Goal: Information Seeking & Learning: Compare options

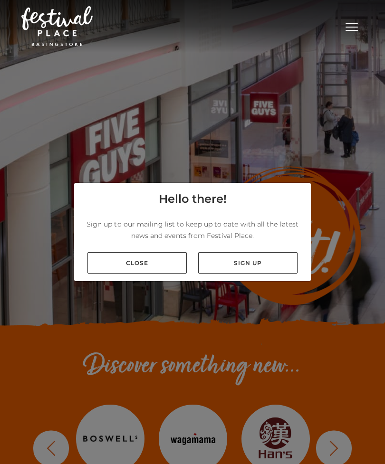
click at [156, 274] on link "Close" at bounding box center [136, 262] width 99 height 21
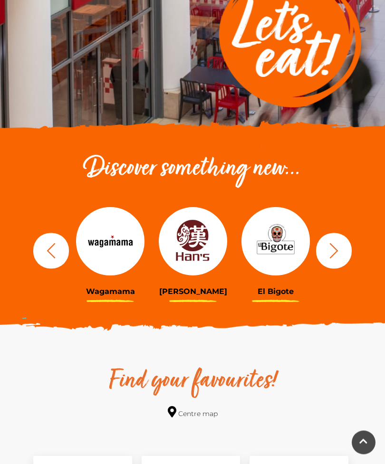
scroll to position [200, 0]
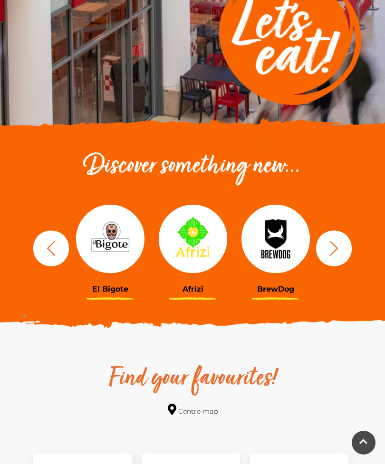
click at [131, 255] on img at bounding box center [110, 239] width 68 height 68
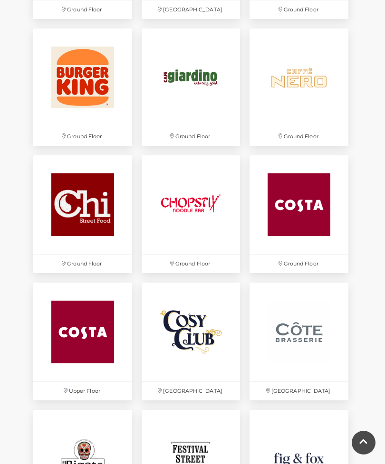
scroll to position [905, 0]
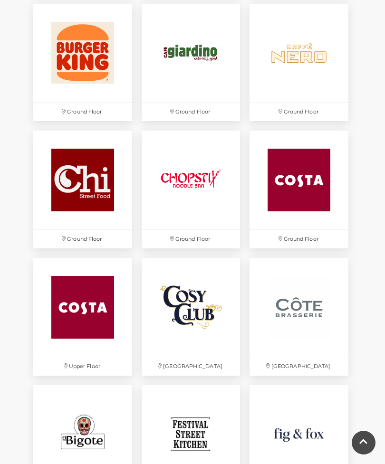
click at [204, 326] on img at bounding box center [191, 307] width 99 height 99
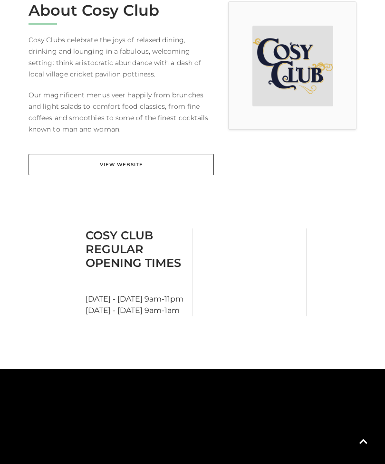
scroll to position [281, 0]
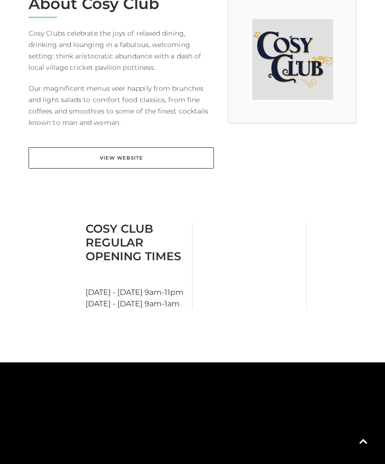
click at [192, 157] on link "View Website" at bounding box center [121, 157] width 185 height 21
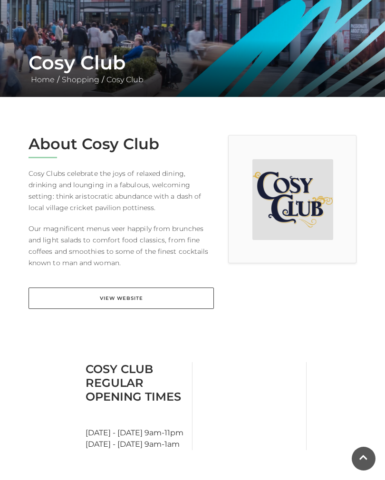
scroll to position [0, 0]
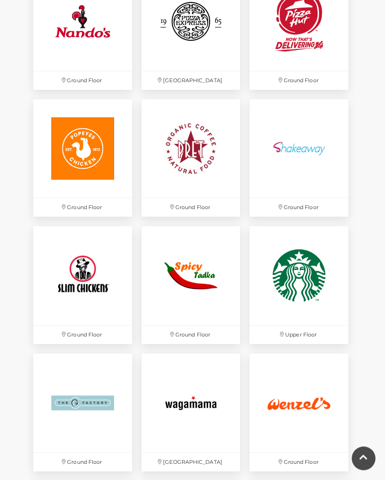
scroll to position [1962, 0]
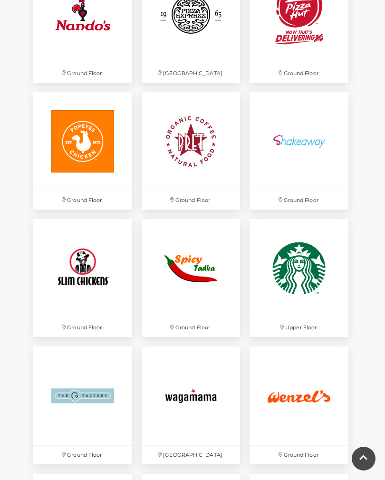
click at [311, 153] on img at bounding box center [299, 141] width 99 height 99
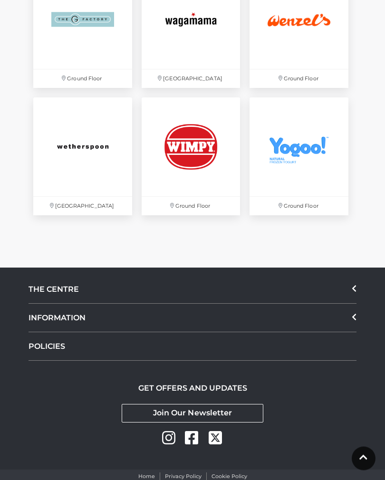
scroll to position [2344, 0]
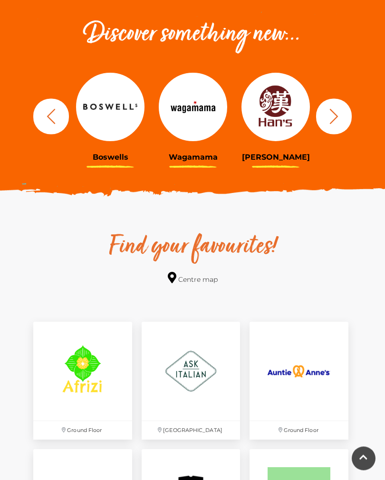
click at [341, 105] on button "button" at bounding box center [334, 117] width 36 height 36
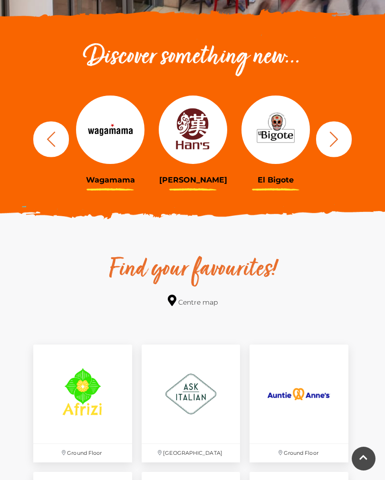
scroll to position [307, 0]
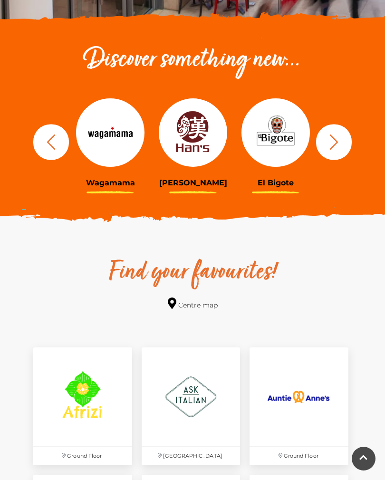
click at [330, 146] on icon "button" at bounding box center [334, 142] width 18 height 18
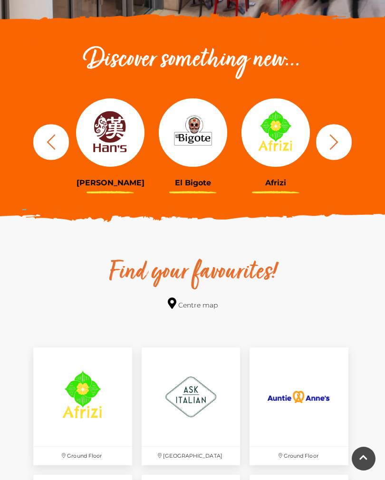
click at [333, 136] on icon "button" at bounding box center [334, 141] width 9 height 15
click at [338, 137] on icon "button" at bounding box center [334, 142] width 18 height 18
click at [337, 140] on icon "button" at bounding box center [334, 142] width 18 height 18
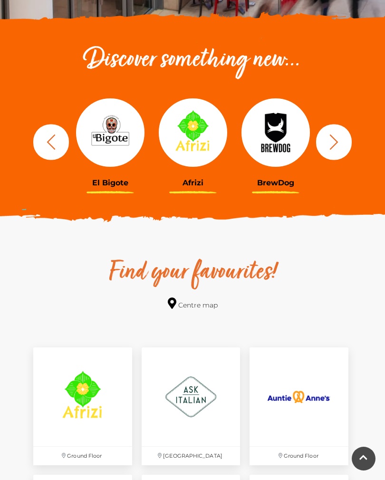
click at [335, 144] on icon "button" at bounding box center [334, 142] width 18 height 18
click at [338, 141] on icon "button" at bounding box center [334, 142] width 18 height 18
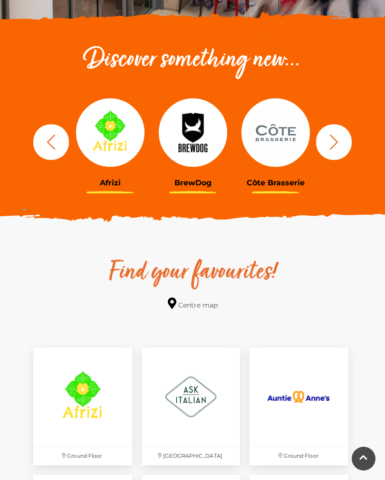
click at [339, 140] on icon "button" at bounding box center [334, 142] width 18 height 18
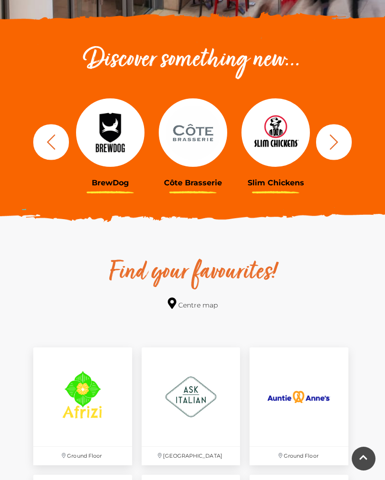
click at [338, 141] on icon "button" at bounding box center [334, 142] width 18 height 18
click at [340, 142] on icon "button" at bounding box center [334, 142] width 18 height 18
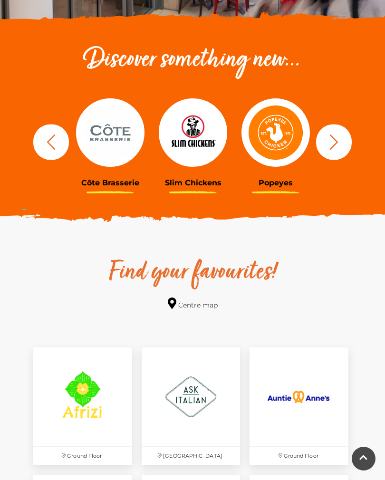
click at [338, 139] on icon "button" at bounding box center [334, 142] width 18 height 18
click at [340, 138] on icon "button" at bounding box center [334, 142] width 18 height 18
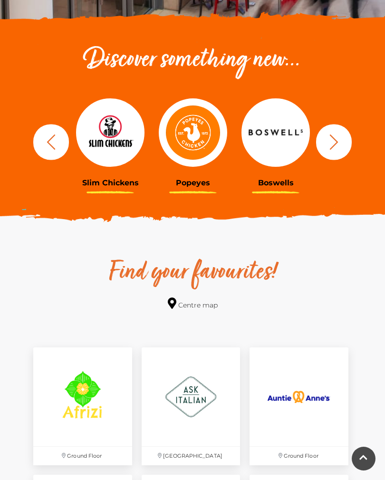
click at [331, 136] on icon "button" at bounding box center [334, 141] width 9 height 15
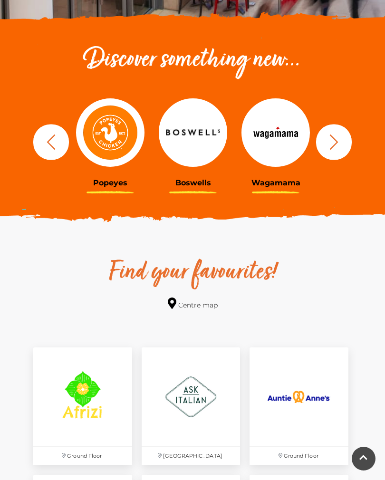
click at [63, 131] on button "button" at bounding box center [51, 142] width 36 height 36
click at [43, 145] on icon "button" at bounding box center [51, 142] width 18 height 18
click at [48, 143] on icon "button" at bounding box center [51, 141] width 8 height 15
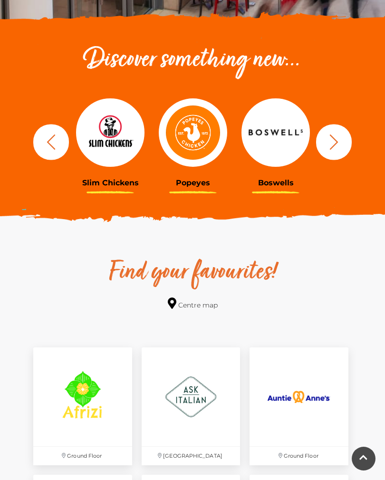
click at [52, 142] on icon "button" at bounding box center [51, 142] width 18 height 18
click at [57, 132] on button "button" at bounding box center [51, 142] width 36 height 36
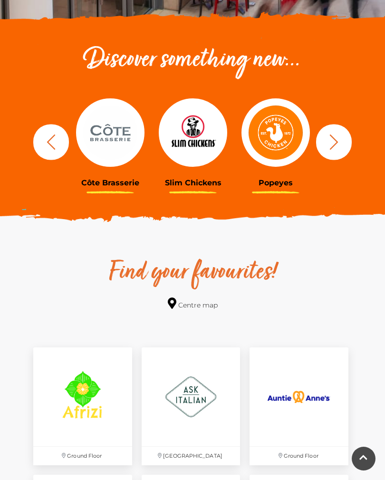
click at [61, 135] on button "button" at bounding box center [51, 142] width 36 height 36
click at [59, 142] on icon "button" at bounding box center [51, 142] width 18 height 18
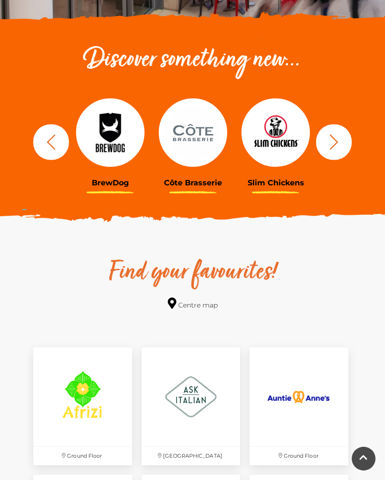
click at [114, 146] on img at bounding box center [110, 132] width 68 height 68
click at [122, 139] on img at bounding box center [110, 132] width 68 height 68
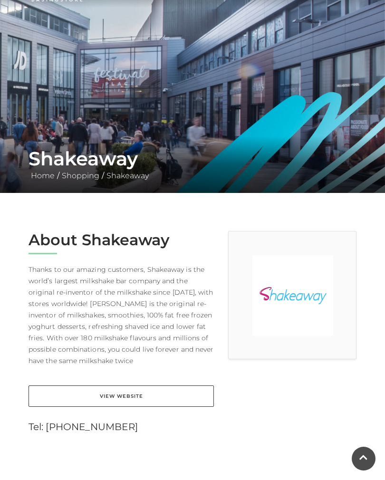
scroll to position [46, 0]
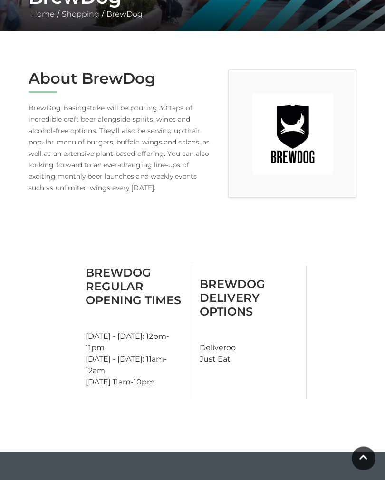
scroll to position [204, 0]
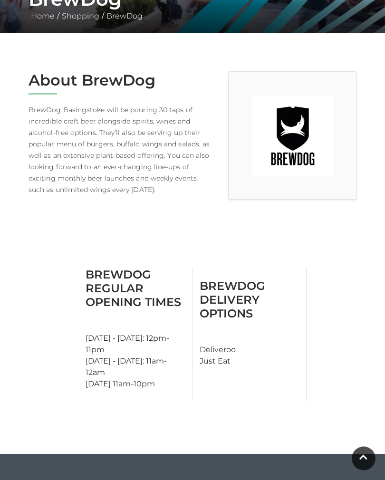
click at [309, 131] on img at bounding box center [292, 136] width 81 height 81
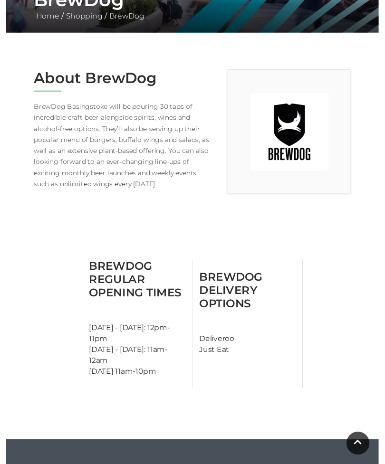
scroll to position [212, 0]
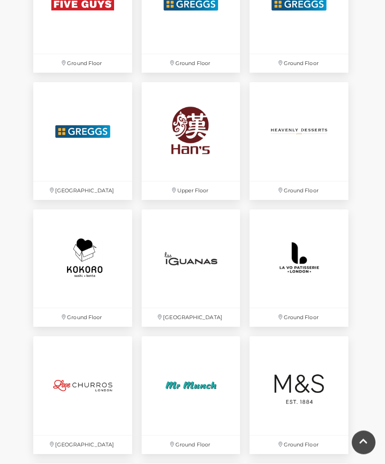
scroll to position [1470, 0]
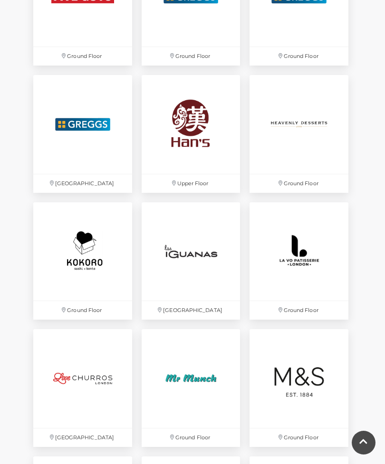
click at [202, 267] on img at bounding box center [191, 252] width 99 height 99
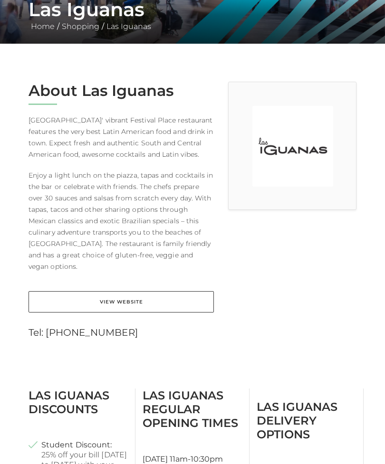
scroll to position [195, 0]
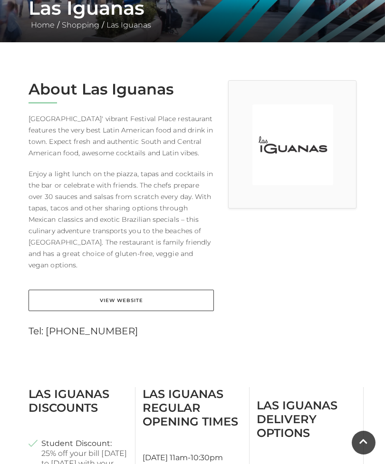
click at [185, 296] on link "View Website" at bounding box center [121, 300] width 185 height 21
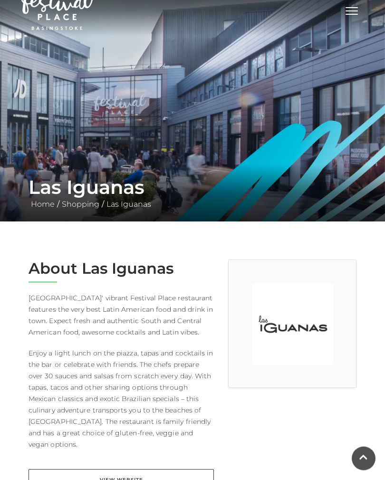
scroll to position [0, 0]
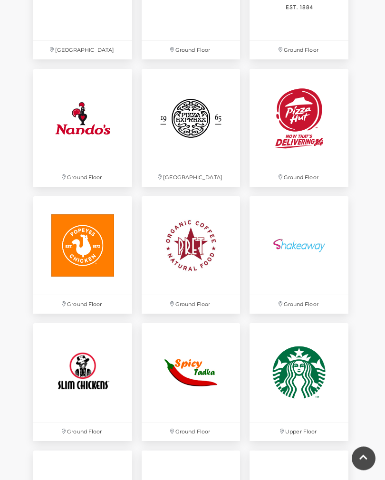
scroll to position [1858, 0]
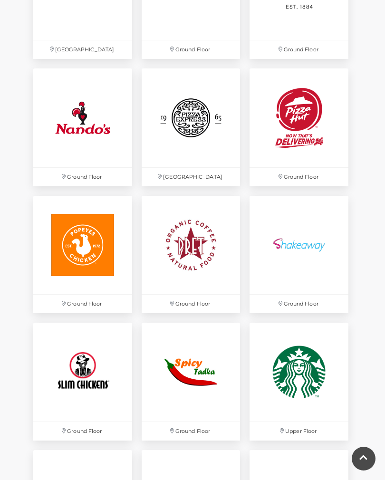
click at [74, 261] on img at bounding box center [82, 245] width 99 height 99
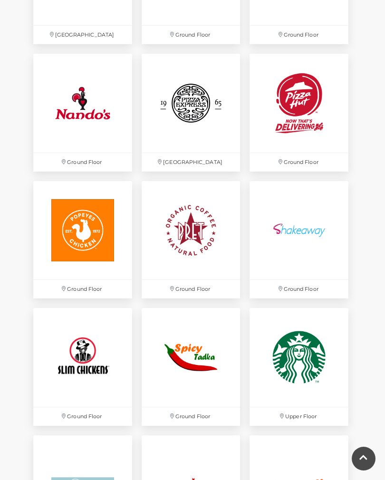
click at [68, 108] on img at bounding box center [82, 103] width 99 height 99
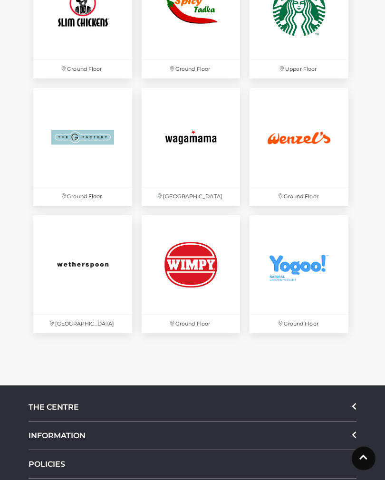
scroll to position [2221, 0]
click at [77, 145] on img at bounding box center [82, 137] width 99 height 99
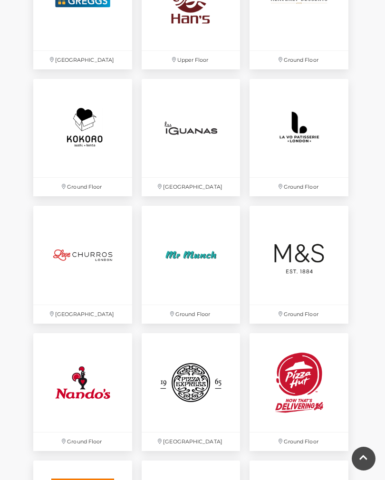
scroll to position [1589, 0]
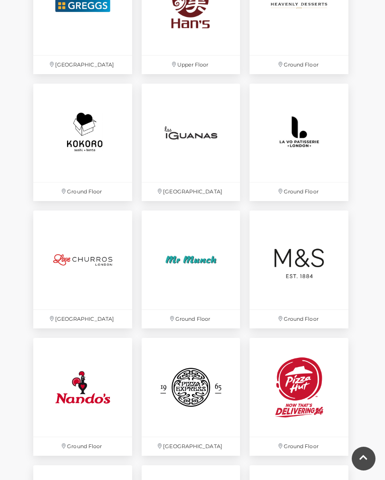
click at [199, 291] on img at bounding box center [191, 260] width 99 height 99
click at [184, 264] on img at bounding box center [191, 260] width 99 height 99
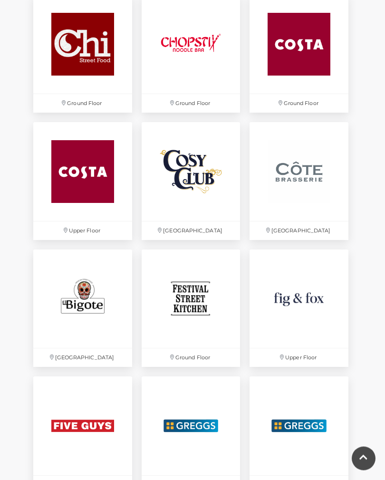
scroll to position [1041, 0]
click at [296, 287] on img at bounding box center [299, 299] width 99 height 99
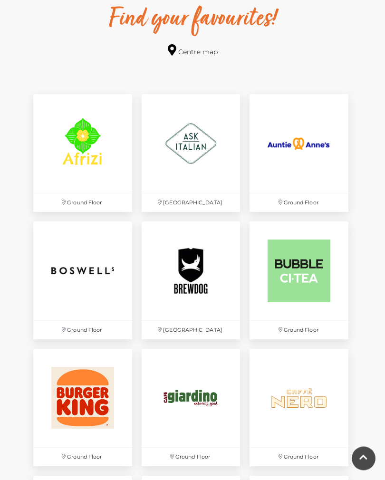
scroll to position [560, 0]
click at [194, 166] on img at bounding box center [191, 143] width 99 height 99
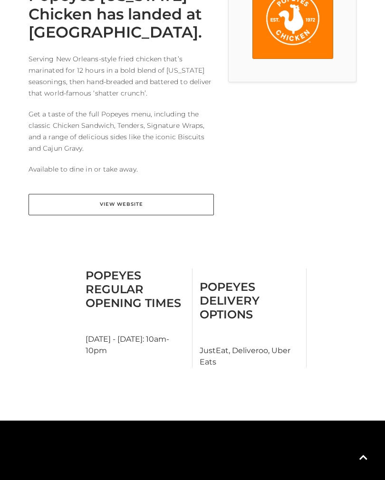
scroll to position [333, 0]
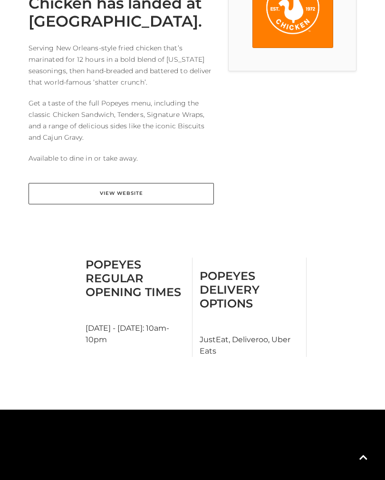
click at [55, 193] on link "View Website" at bounding box center [121, 193] width 185 height 21
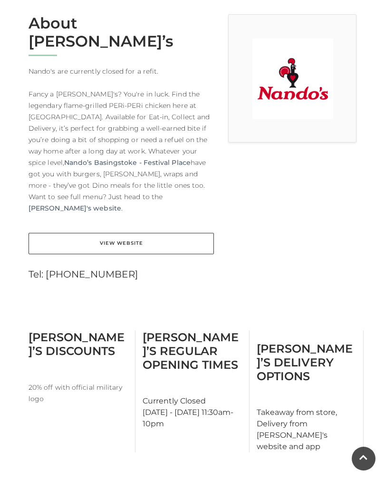
scroll to position [258, 0]
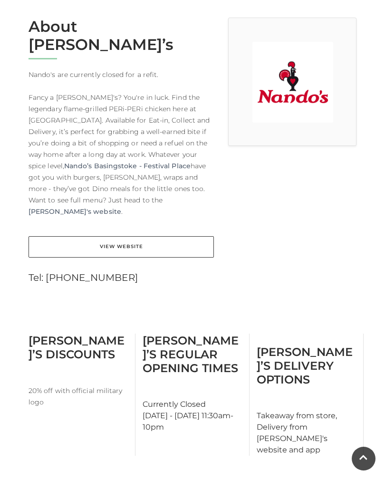
click at [96, 236] on link "View Website" at bounding box center [121, 246] width 185 height 21
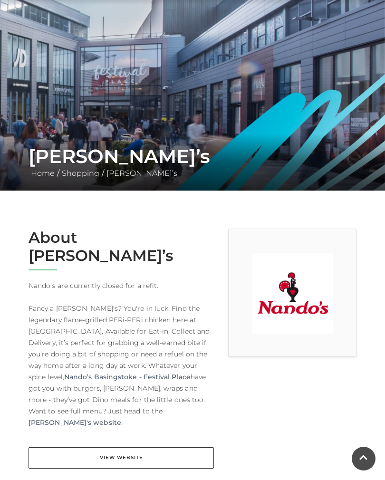
scroll to position [0, 0]
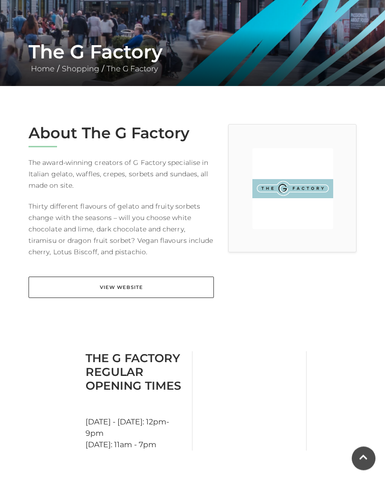
scroll to position [152, 0]
click at [90, 291] on link "View Website" at bounding box center [121, 287] width 185 height 21
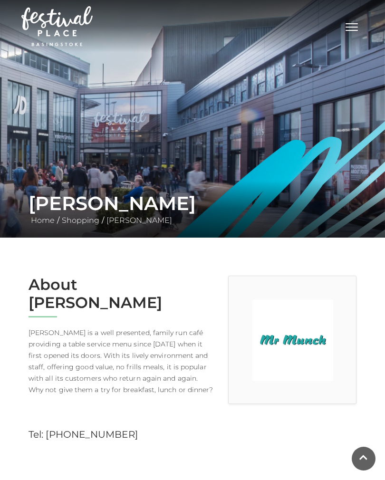
scroll to position [48, 0]
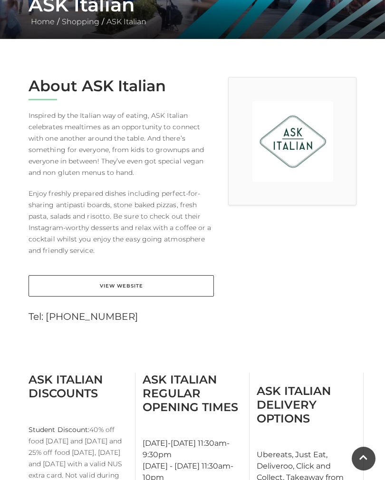
scroll to position [229, 0]
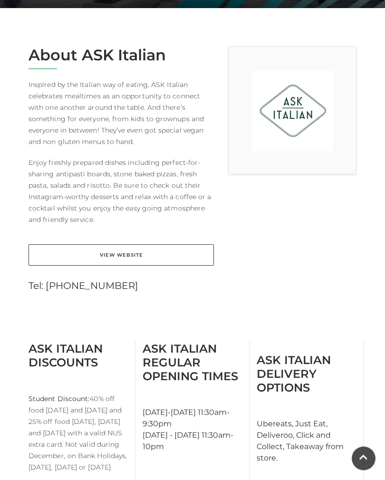
click at [65, 256] on link "View Website" at bounding box center [121, 255] width 185 height 21
